Goal: Transaction & Acquisition: Book appointment/travel/reservation

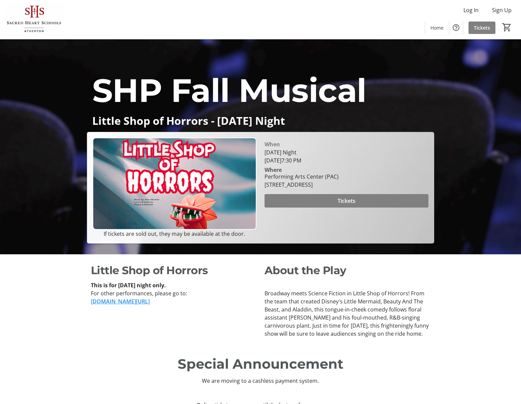
scroll to position [150, 0]
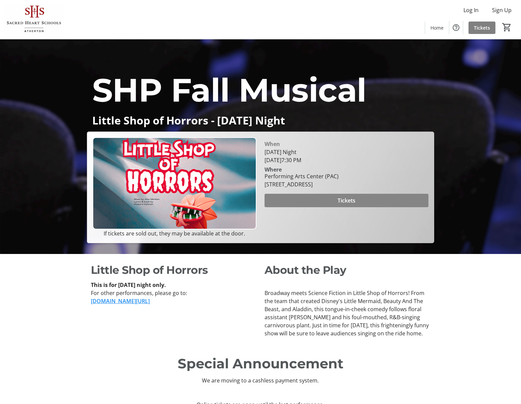
click at [337, 209] on span at bounding box center [347, 201] width 164 height 16
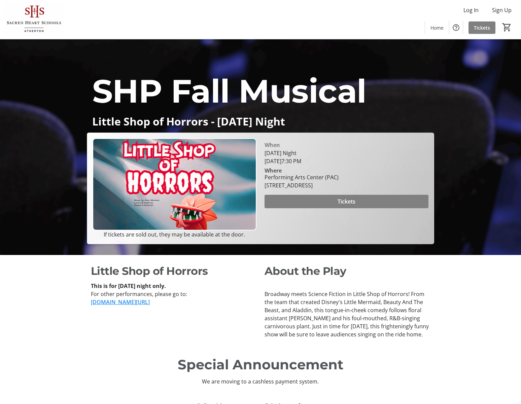
scroll to position [150, 0]
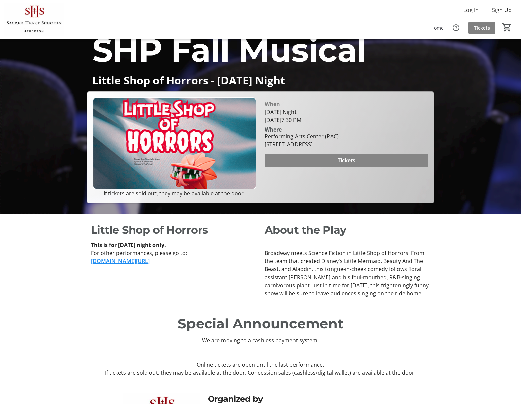
scroll to position [191, 0]
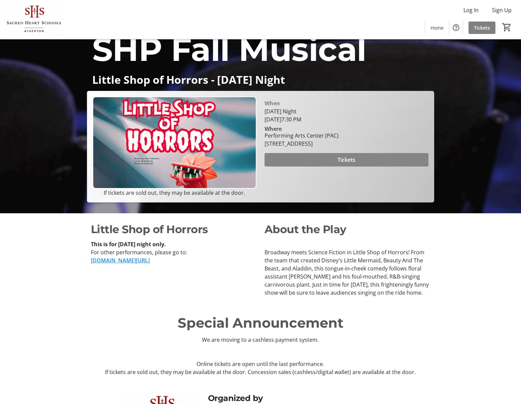
click at [353, 164] on span "Tickets" at bounding box center [347, 160] width 18 height 8
